Goal: Information Seeking & Learning: Learn about a topic

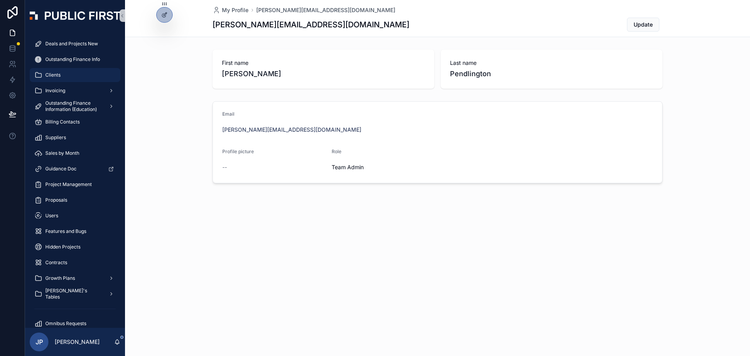
click at [70, 78] on div "Clients" at bounding box center [74, 75] width 81 height 13
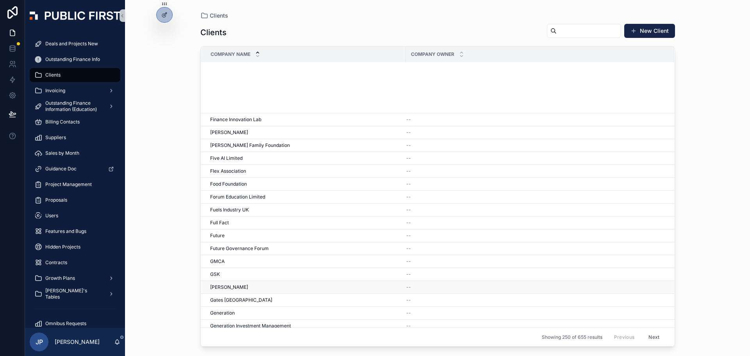
scroll to position [2853, 0]
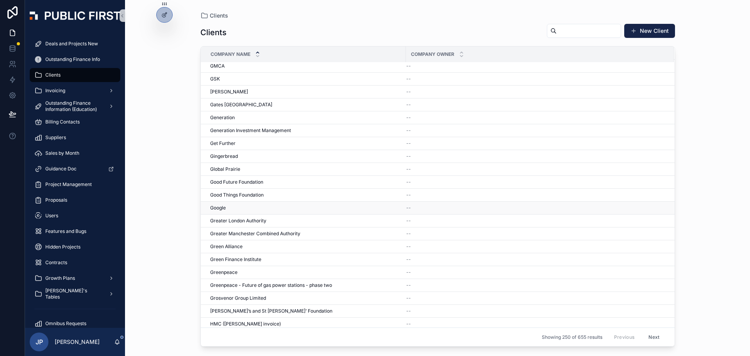
click at [216, 208] on span "Google" at bounding box center [218, 208] width 16 height 6
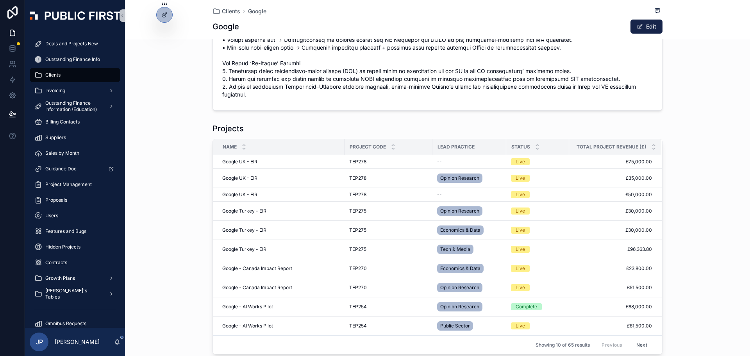
scroll to position [352, 0]
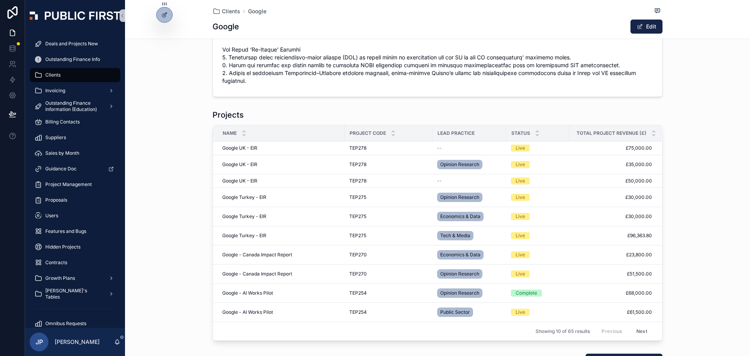
click at [637, 132] on span "Total Project Revenue (£)" at bounding box center [612, 133] width 70 height 6
click at [652, 132] on icon "scrollable content" at bounding box center [654, 134] width 5 height 5
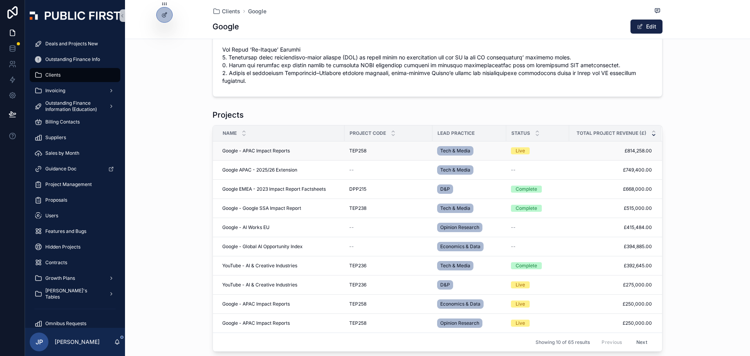
click at [250, 148] on span "Google - APAC Impact Reports" at bounding box center [256, 151] width 68 height 6
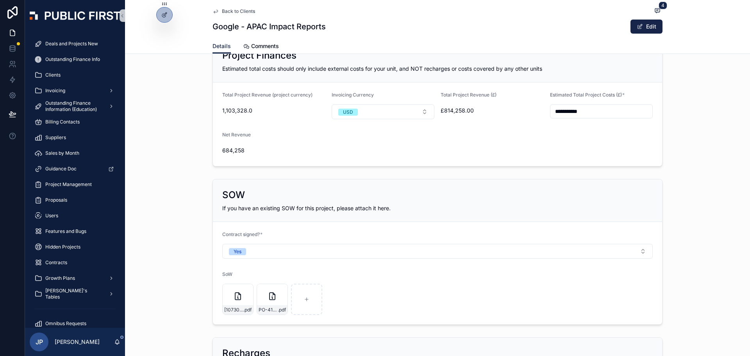
scroll to position [391, 0]
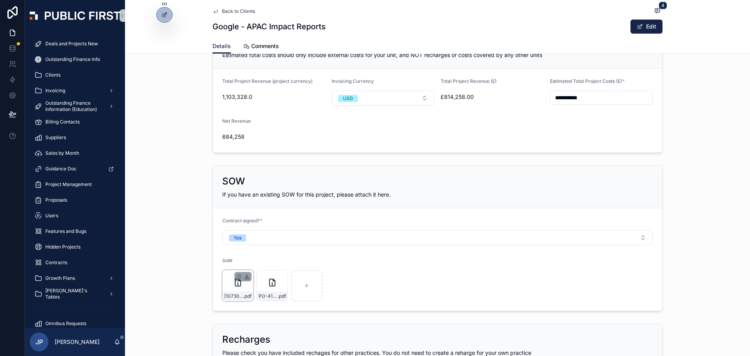
click at [246, 278] on icon "scrollable content" at bounding box center [247, 277] width 6 height 6
click at [280, 276] on icon "scrollable content" at bounding box center [281, 277] width 6 height 6
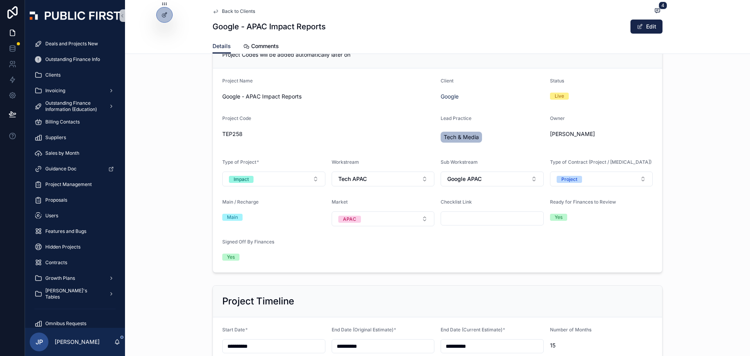
scroll to position [0, 0]
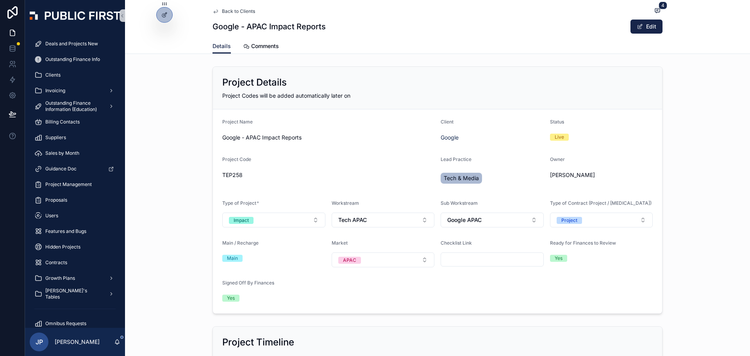
click at [214, 12] on icon "scrollable content" at bounding box center [216, 11] width 4 height 3
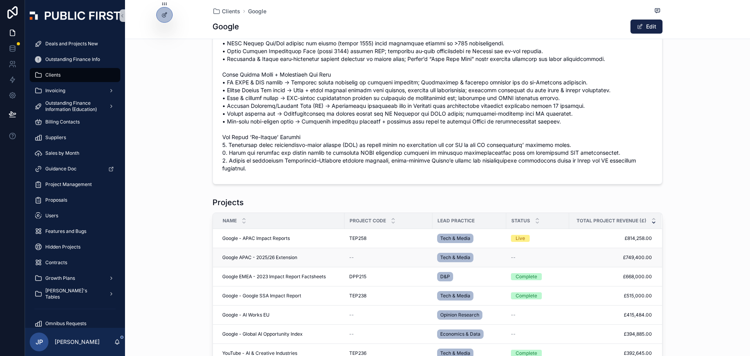
scroll to position [352, 0]
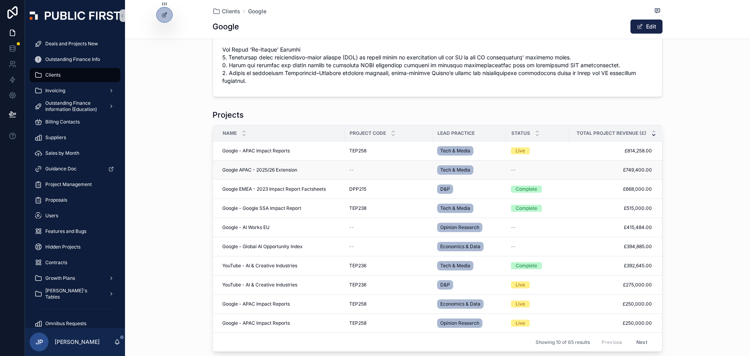
click at [247, 168] on span "Google APAC - 2025/26 Extension" at bounding box center [259, 170] width 75 height 6
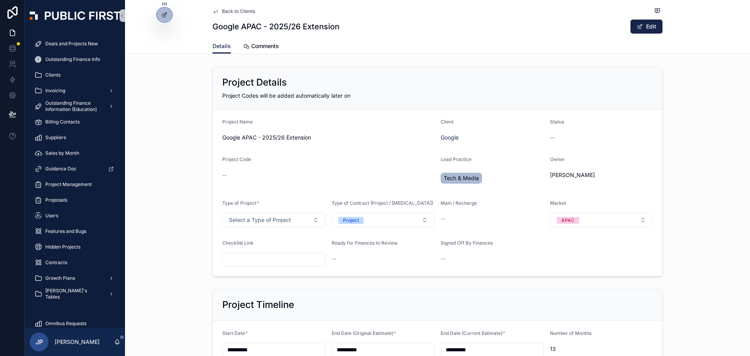
click at [214, 12] on icon "scrollable content" at bounding box center [216, 11] width 4 height 3
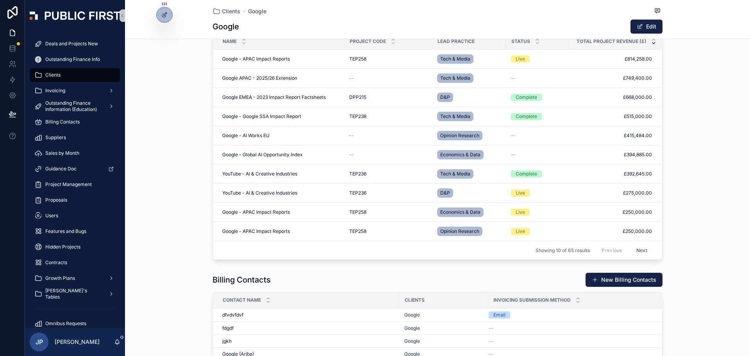
scroll to position [430, 0]
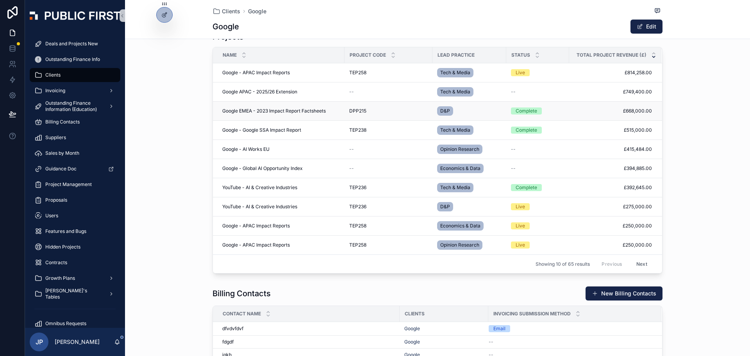
click at [267, 108] on span "Google EMEA - 2023 Impact Report Factsheets" at bounding box center [274, 111] width 104 height 6
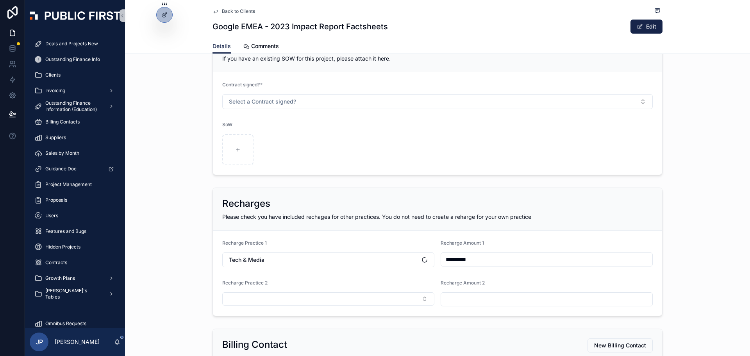
scroll to position [469, 0]
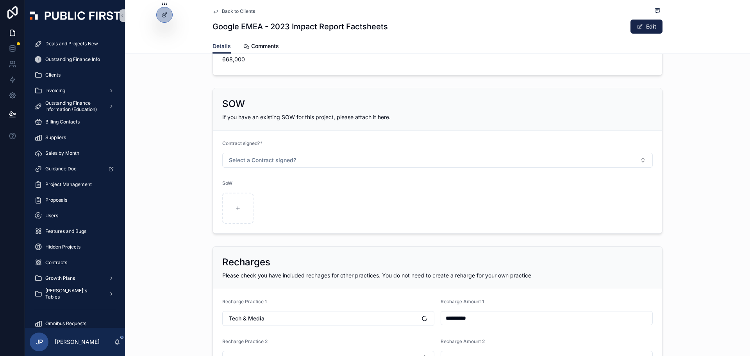
click at [214, 12] on icon "scrollable content" at bounding box center [216, 11] width 4 height 3
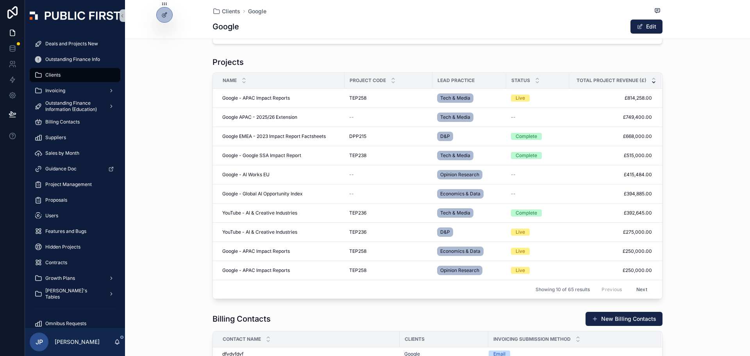
scroll to position [391, 0]
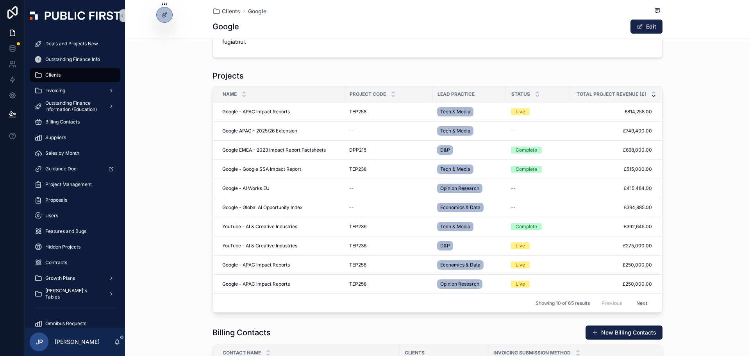
click at [238, 262] on span "Google - APAC Impact Reports" at bounding box center [256, 265] width 68 height 6
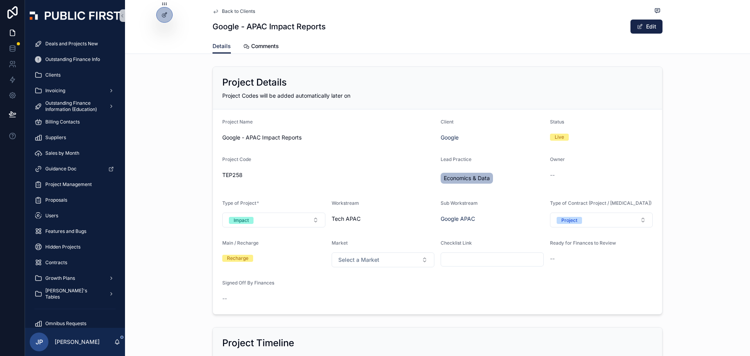
click at [168, 243] on div "Project Details Project Codes will be added automatically later on Project Name…" at bounding box center [437, 190] width 625 height 254
click at [214, 12] on icon "scrollable content" at bounding box center [216, 11] width 4 height 3
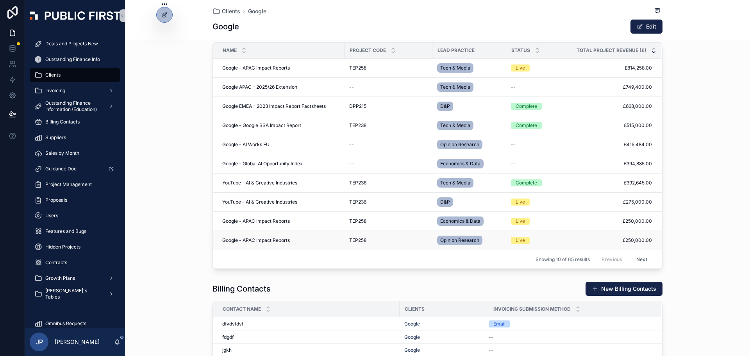
scroll to position [430, 0]
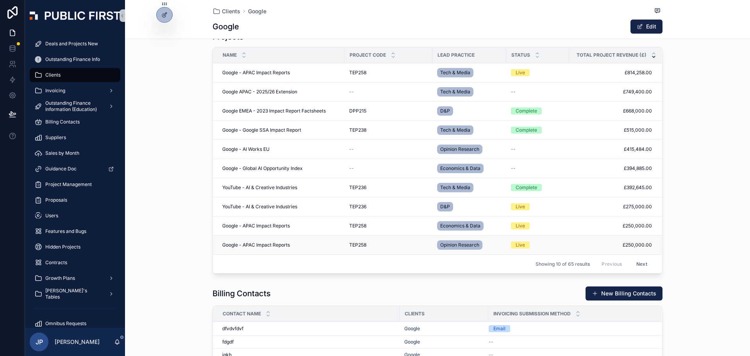
click at [249, 244] on span "Google - APAC Impact Reports" at bounding box center [256, 245] width 68 height 6
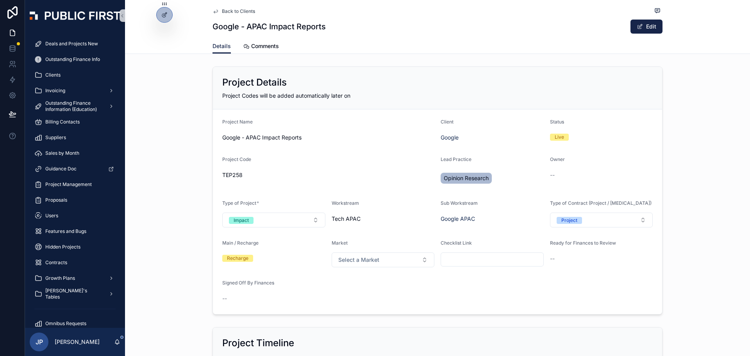
click at [209, 7] on div "Back to Clients Google - APAC Impact Reports Edit Details Details Comments" at bounding box center [437, 27] width 625 height 54
click at [213, 8] on icon "scrollable content" at bounding box center [216, 11] width 6 height 6
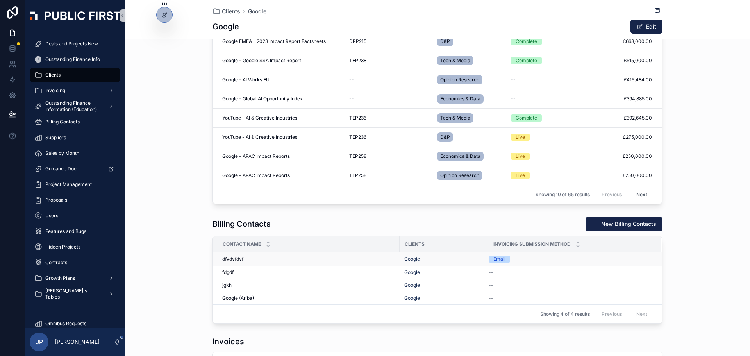
scroll to position [499, 0]
click at [642, 191] on button "Next" at bounding box center [642, 195] width 22 height 12
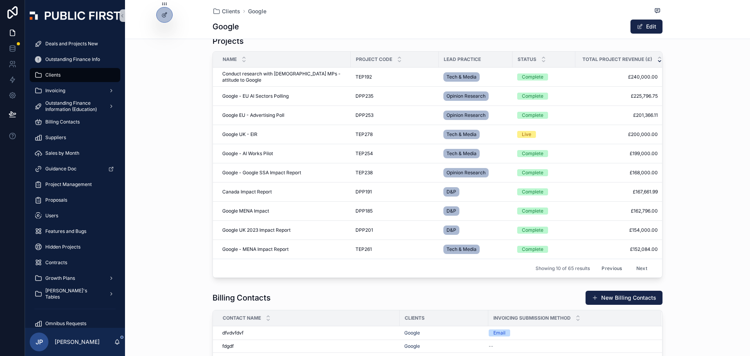
scroll to position [382, 0]
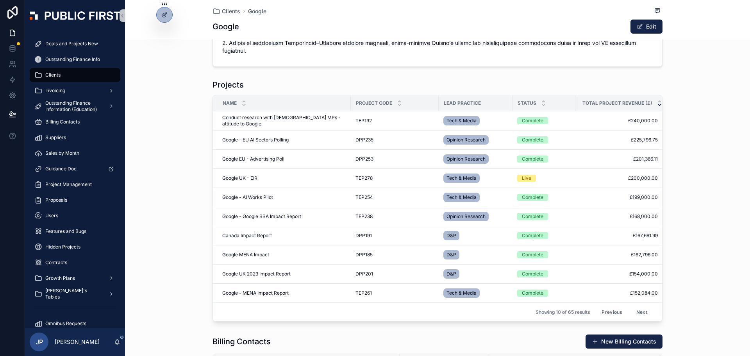
click at [642, 309] on button "Next" at bounding box center [642, 312] width 22 height 12
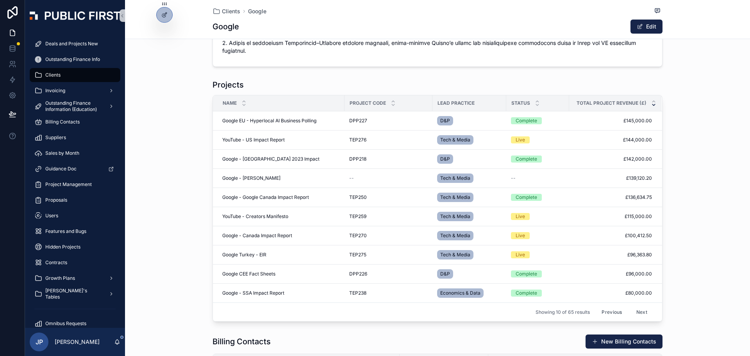
click at [641, 312] on button "Next" at bounding box center [642, 312] width 22 height 12
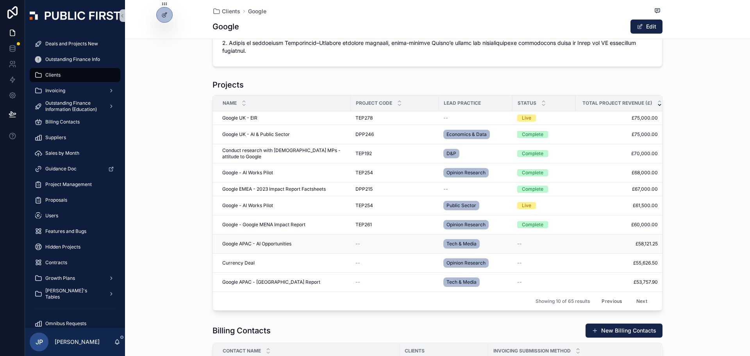
click at [258, 243] on span "Google APAC - AI Opportunities" at bounding box center [256, 244] width 69 height 6
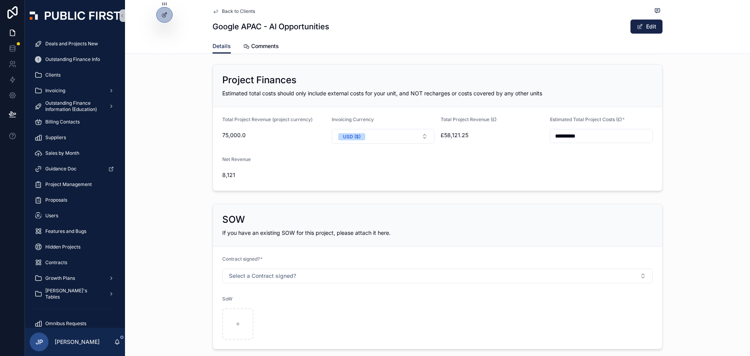
scroll to position [313, 0]
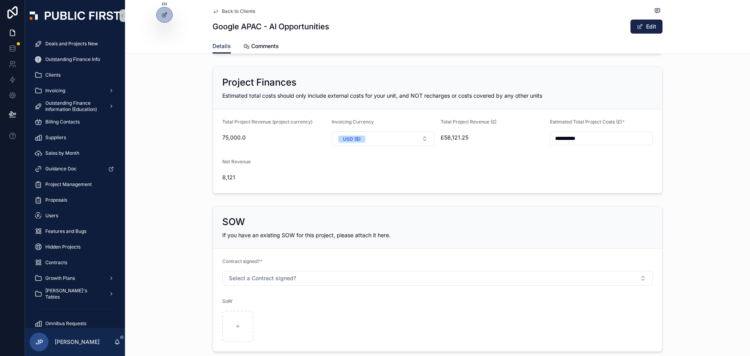
click at [215, 13] on icon "scrollable content" at bounding box center [216, 11] width 6 height 6
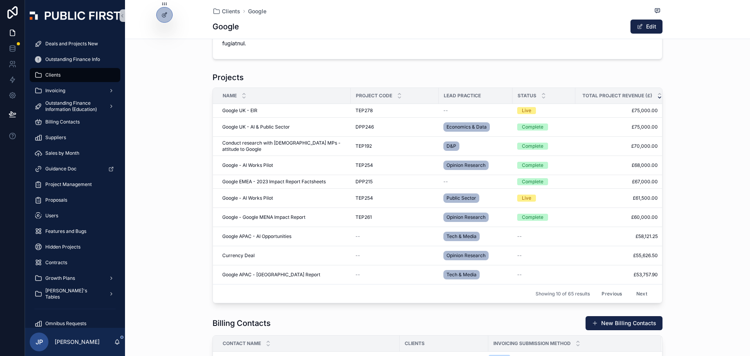
scroll to position [391, 0]
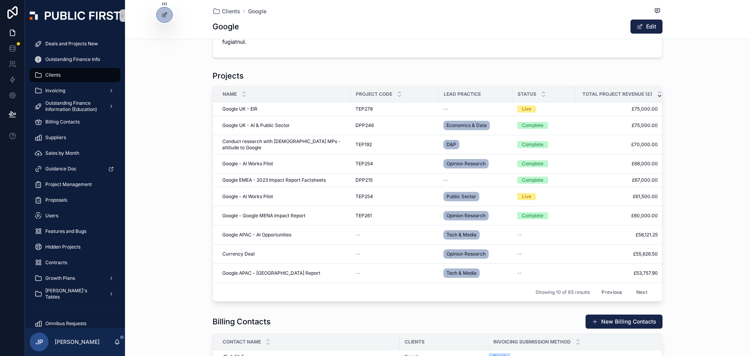
click at [639, 288] on button "Next" at bounding box center [642, 292] width 22 height 12
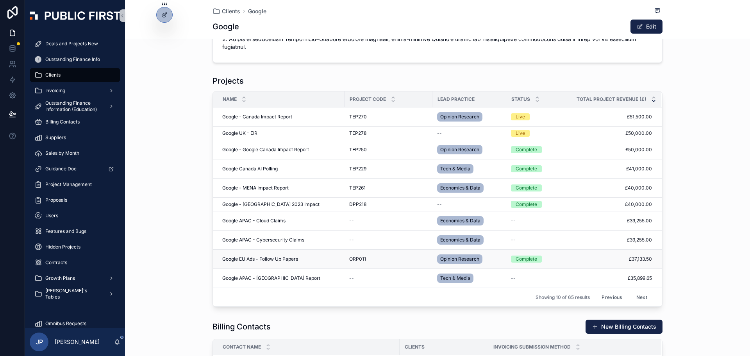
scroll to position [391, 0]
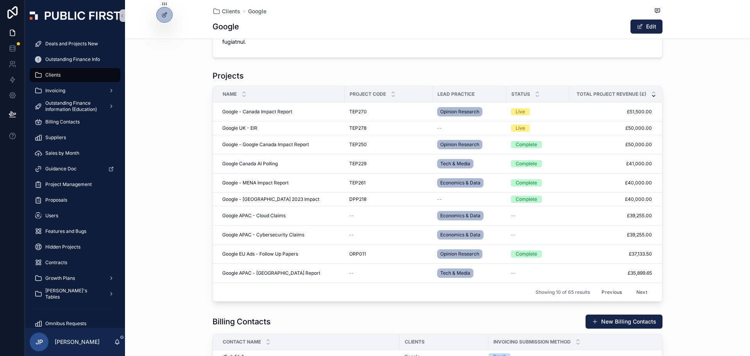
click at [637, 292] on button "Next" at bounding box center [642, 292] width 22 height 12
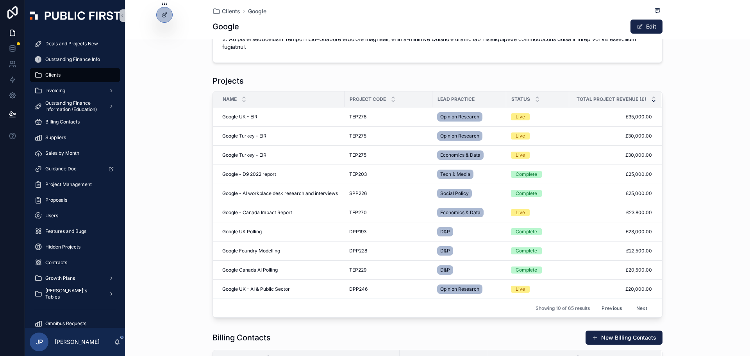
scroll to position [391, 0]
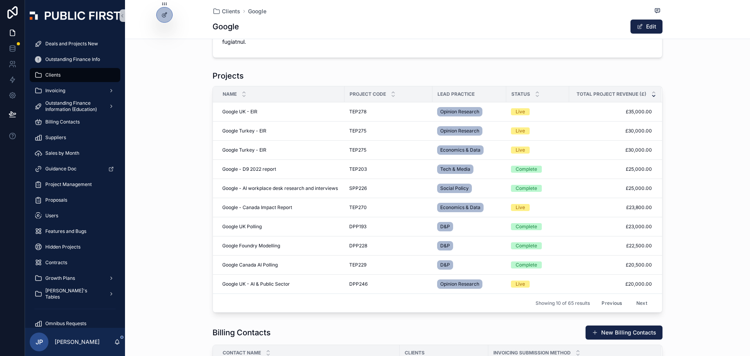
click at [697, 253] on div "Projects Name Project Code Lead Practice Status Total Project Revenue (£) Googl…" at bounding box center [437, 191] width 625 height 249
click at [642, 304] on button "Next" at bounding box center [642, 303] width 22 height 12
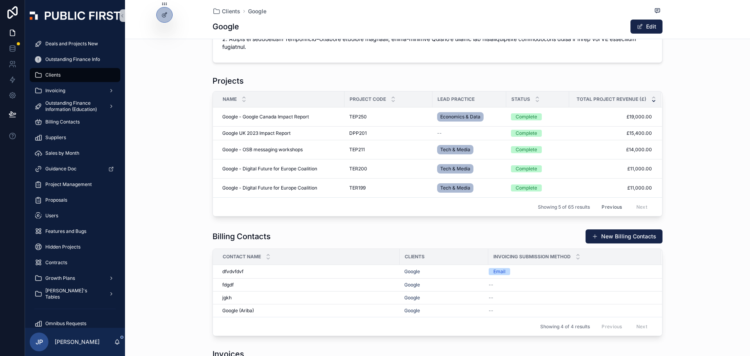
scroll to position [391, 0]
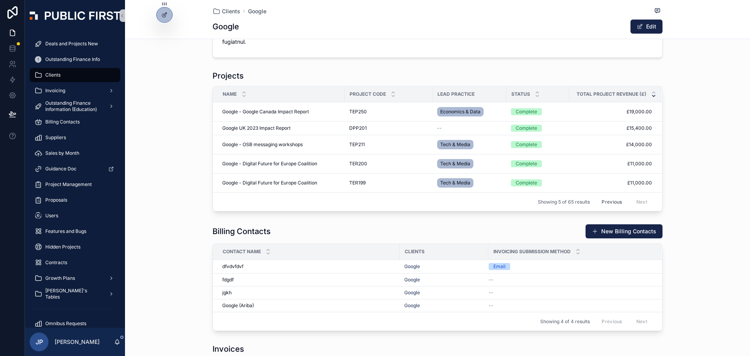
click at [686, 304] on div "Billing Contacts New Billing Contacts Contact Name Clients Invoicing Submission…" at bounding box center [437, 277] width 625 height 113
click at [713, 240] on div "Billing Contacts New Billing Contacts Contact Name Clients Invoicing Submission…" at bounding box center [437, 277] width 625 height 113
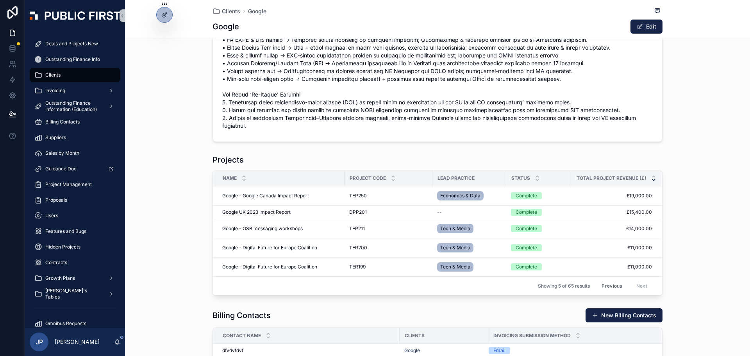
scroll to position [352, 0]
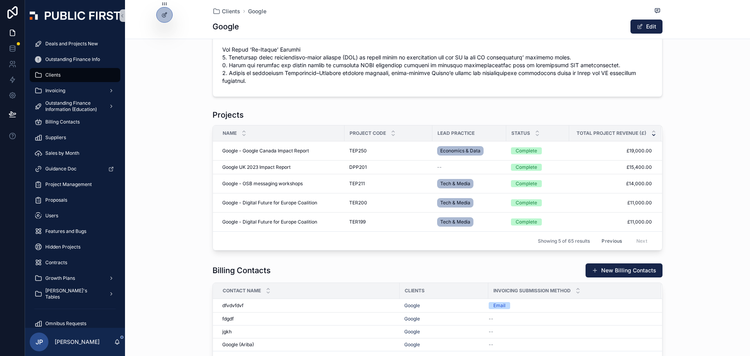
click at [604, 243] on button "Previous" at bounding box center [611, 241] width 31 height 12
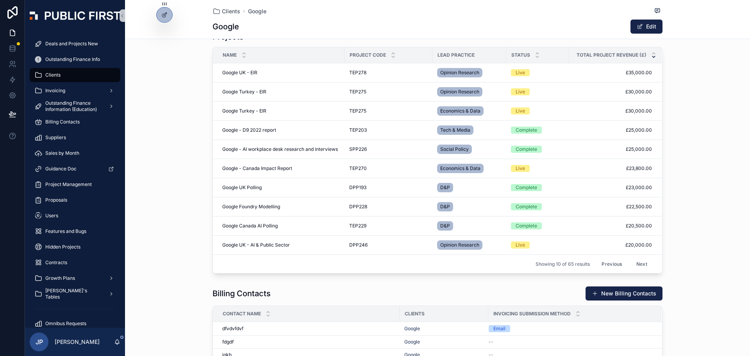
click at [609, 259] on button "Previous" at bounding box center [611, 264] width 31 height 12
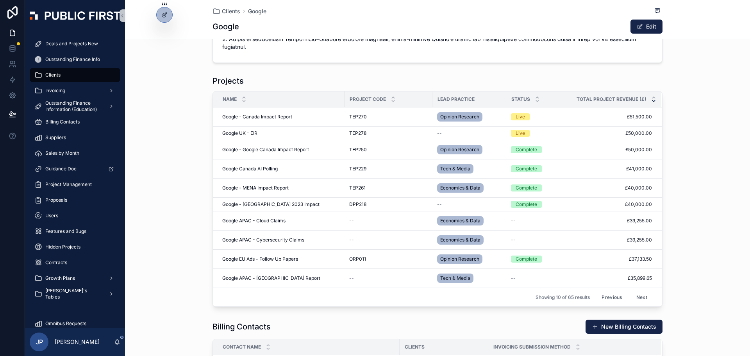
scroll to position [430, 0]
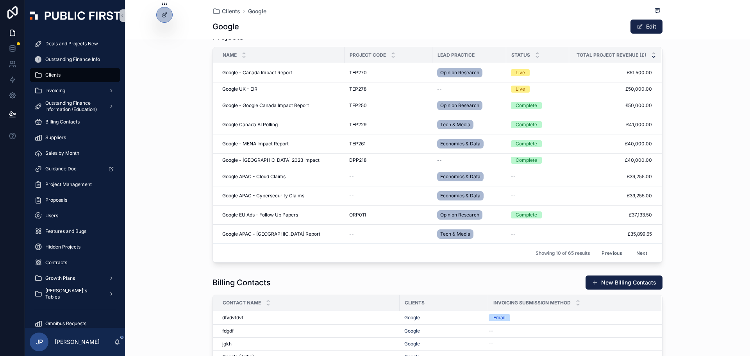
click at [611, 252] on button "Previous" at bounding box center [611, 253] width 31 height 12
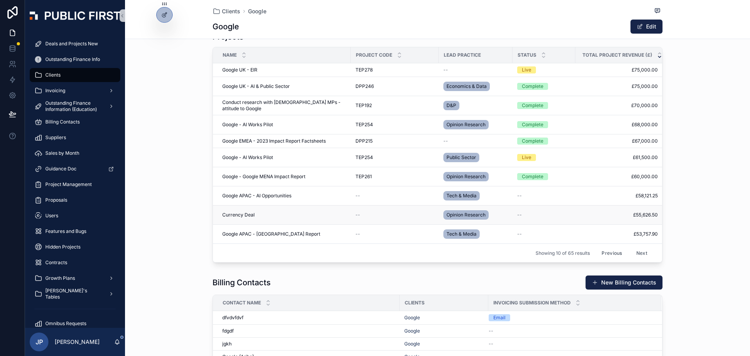
scroll to position [352, 0]
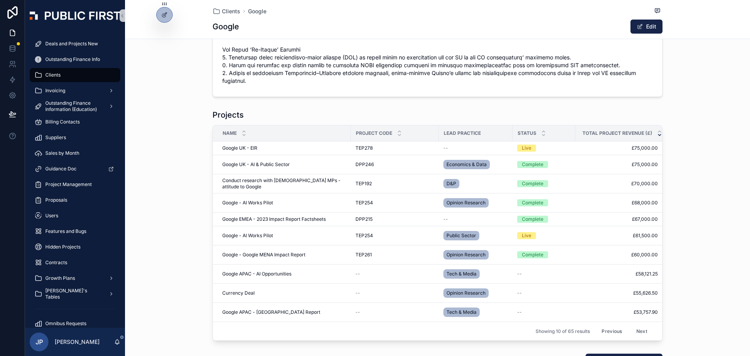
click at [611, 328] on button "Previous" at bounding box center [611, 331] width 31 height 12
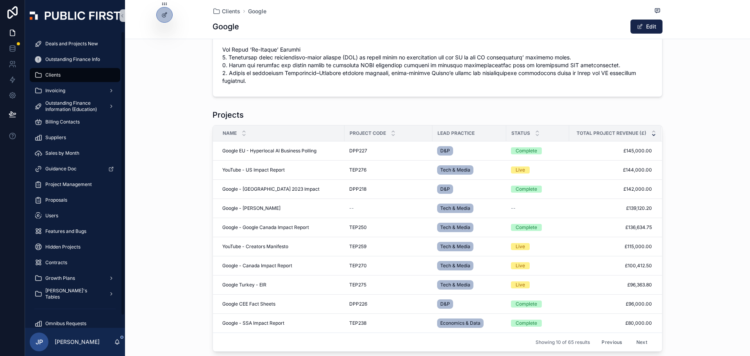
click at [158, 275] on div "Projects Name Project Code Lead Practice Status Total Project Revenue (£) Googl…" at bounding box center [437, 230] width 625 height 249
click at [243, 281] on td "Google Turkey - EIR Google Turkey - EIR" at bounding box center [279, 285] width 132 height 19
click at [243, 285] on span "Google Turkey - EIR" at bounding box center [244, 285] width 44 height 6
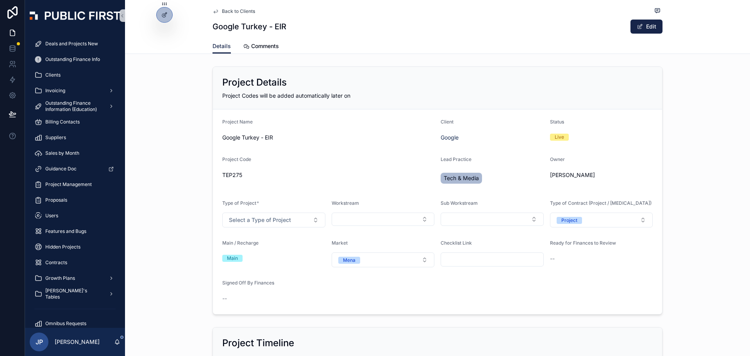
click at [171, 301] on div "Project Details Project Codes will be added automatically later on Project Name…" at bounding box center [437, 190] width 625 height 254
click at [172, 301] on div "Project Details Project Codes will be added automatically later on Project Name…" at bounding box center [437, 190] width 625 height 254
click at [172, 300] on div "Project Details Project Codes will be added automatically later on Project Name…" at bounding box center [437, 190] width 625 height 254
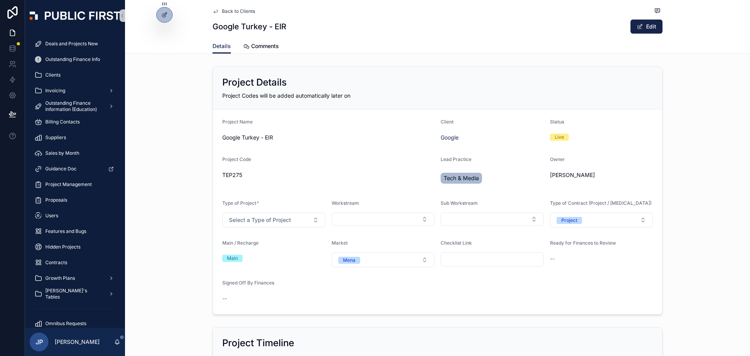
click at [245, 131] on div "Project Name Google Turkey - EIR" at bounding box center [328, 131] width 212 height 25
click at [244, 138] on span "Google Turkey - EIR" at bounding box center [328, 138] width 212 height 8
click at [244, 137] on span "Google Turkey - EIR" at bounding box center [328, 138] width 212 height 8
click at [243, 140] on span "Google Turkey - EIR" at bounding box center [328, 138] width 212 height 8
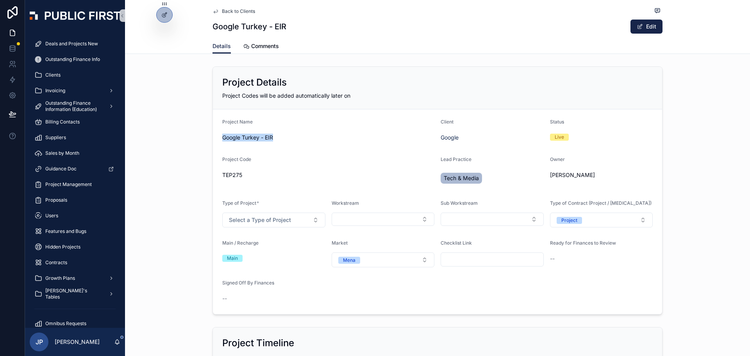
click at [214, 11] on icon "scrollable content" at bounding box center [216, 11] width 6 height 6
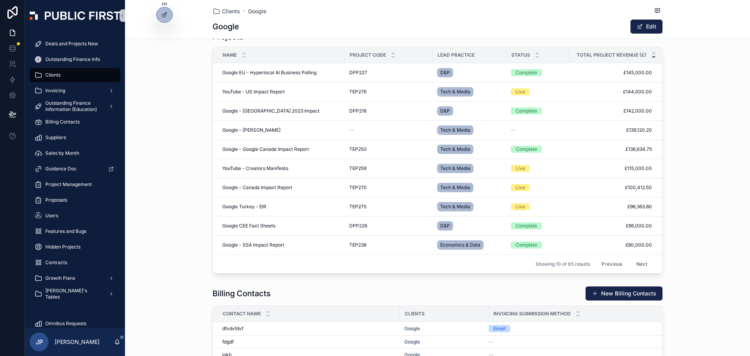
scroll to position [391, 0]
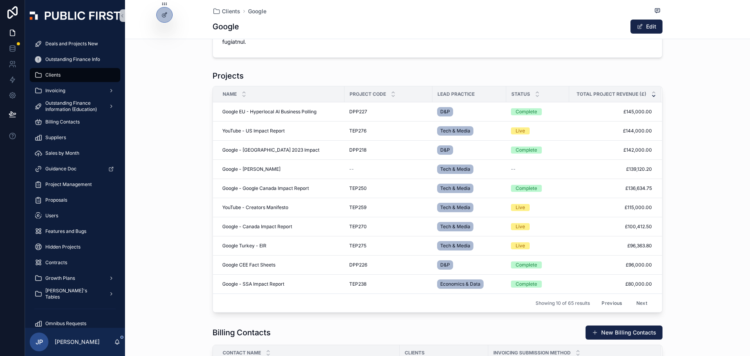
click at [638, 301] on button "Next" at bounding box center [642, 303] width 22 height 12
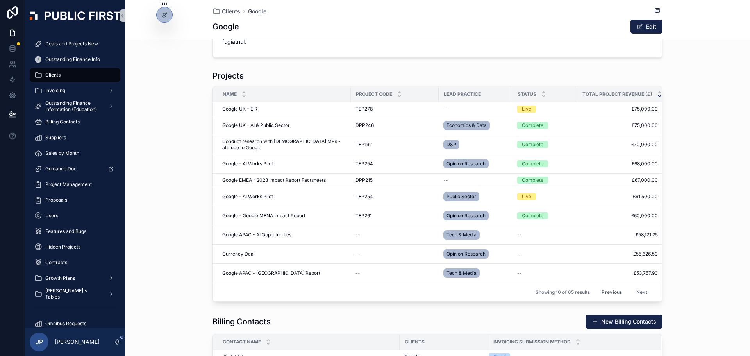
click at [631, 291] on button "Next" at bounding box center [642, 292] width 22 height 12
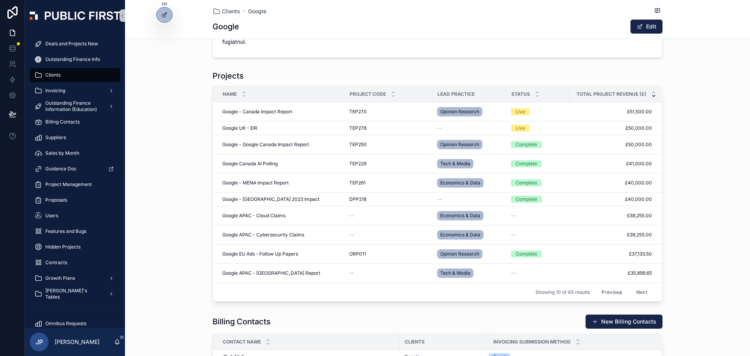
click at [635, 288] on button "Next" at bounding box center [642, 292] width 22 height 12
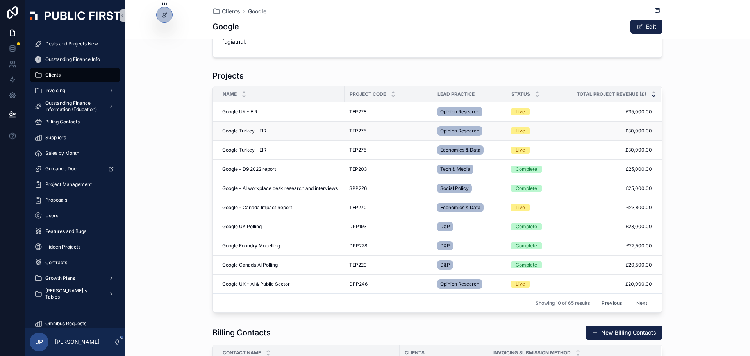
click at [245, 133] on span "Google Turkey - EIR" at bounding box center [244, 131] width 44 height 6
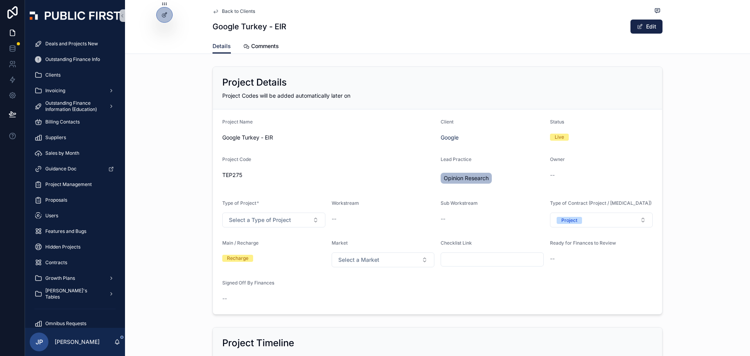
click at [213, 14] on icon "scrollable content" at bounding box center [216, 11] width 6 height 6
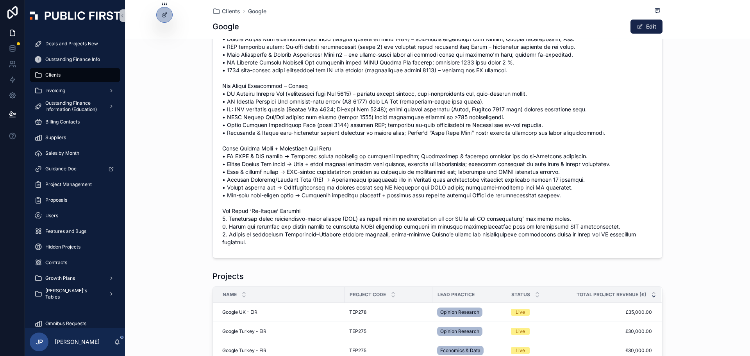
scroll to position [235, 0]
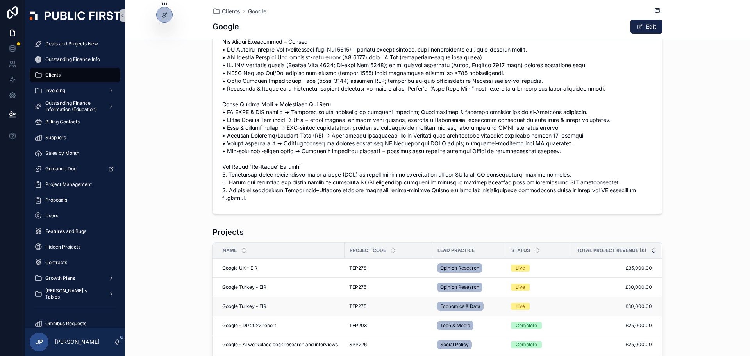
click at [252, 308] on span "Google Turkey - EIR" at bounding box center [244, 306] width 44 height 6
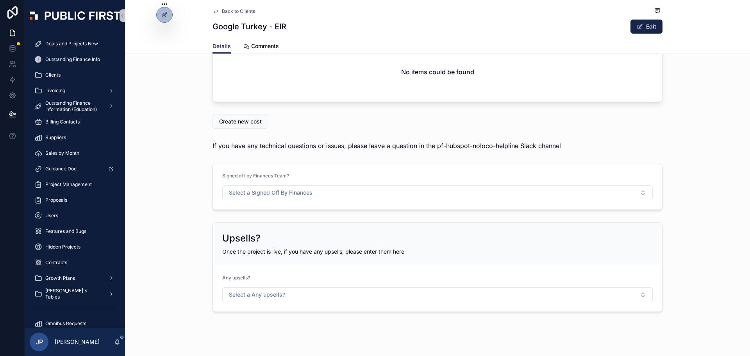
scroll to position [689, 0]
